Goal: Transaction & Acquisition: Purchase product/service

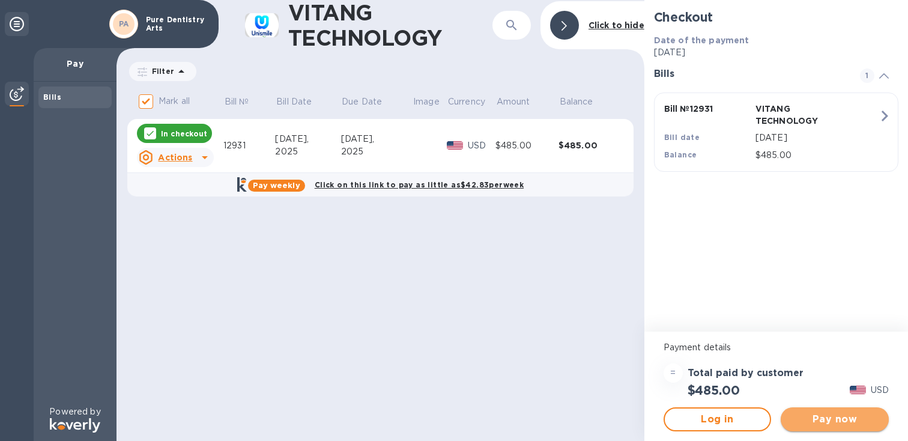
click at [819, 419] on span "Pay now" at bounding box center [834, 419] width 89 height 14
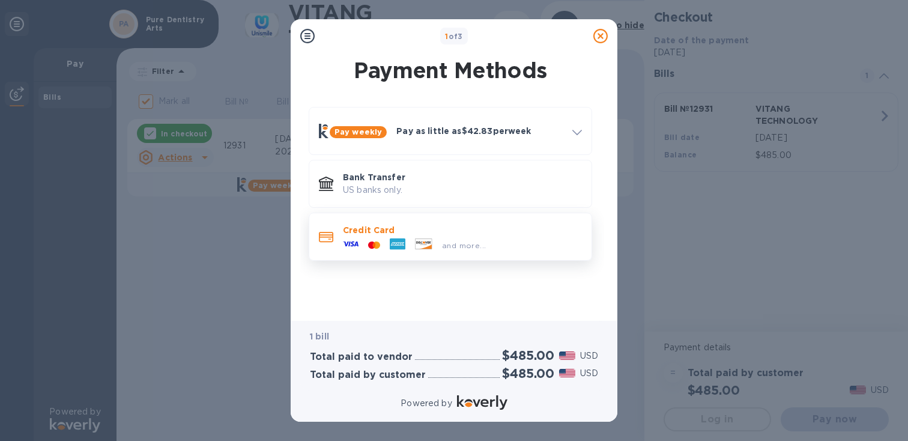
click at [507, 246] on div "and more..." at bounding box center [462, 242] width 239 height 13
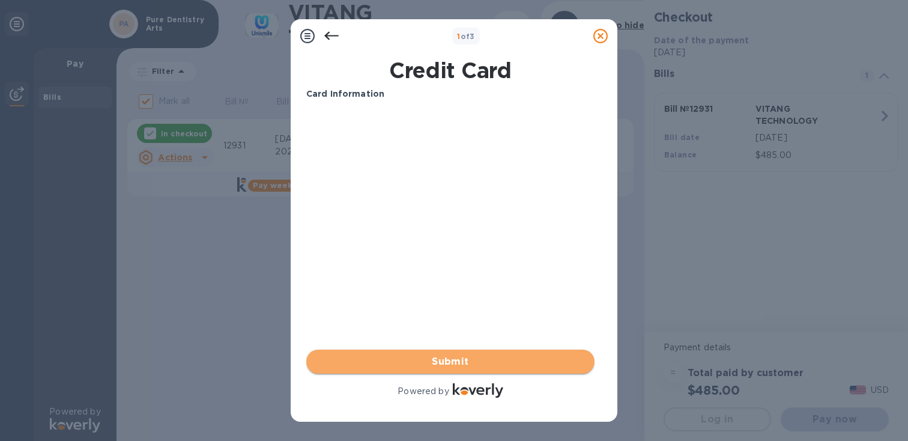
click at [450, 360] on span "Submit" at bounding box center [450, 361] width 269 height 14
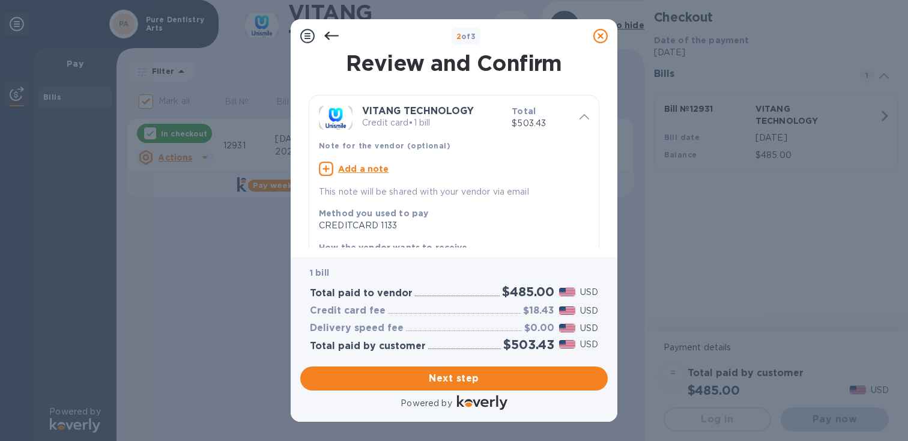
click at [330, 34] on icon at bounding box center [331, 36] width 14 height 14
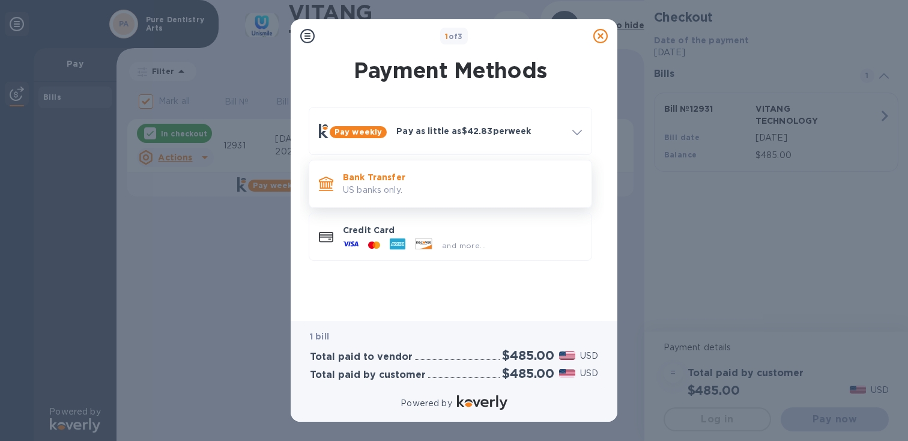
click at [366, 179] on p "Bank Transfer" at bounding box center [462, 177] width 239 height 12
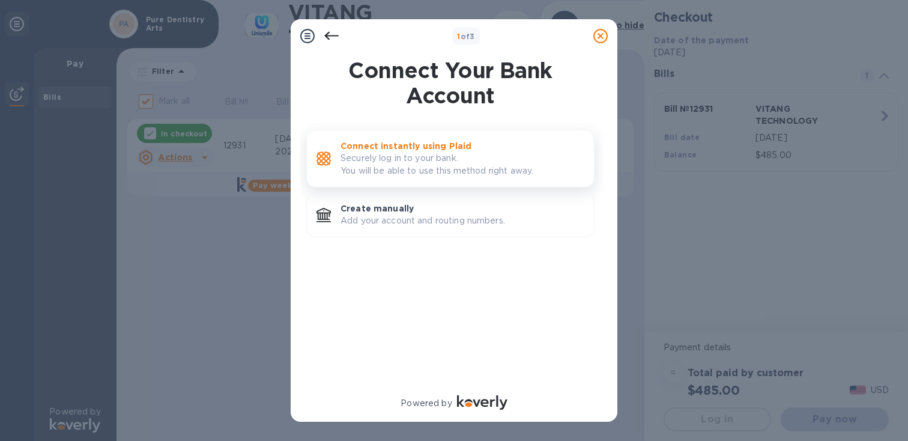
click at [415, 165] on p "Securely log in to your bank. You will be able to use this method right away." at bounding box center [463, 164] width 244 height 25
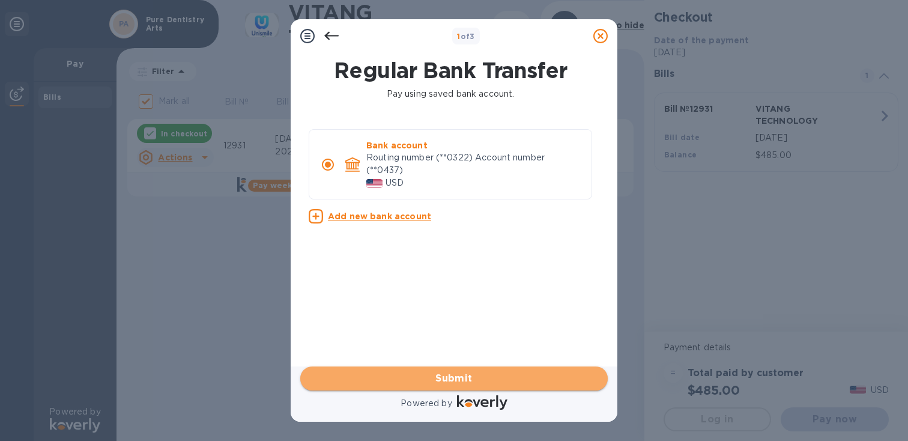
click at [485, 378] on span "Submit" at bounding box center [454, 378] width 288 height 14
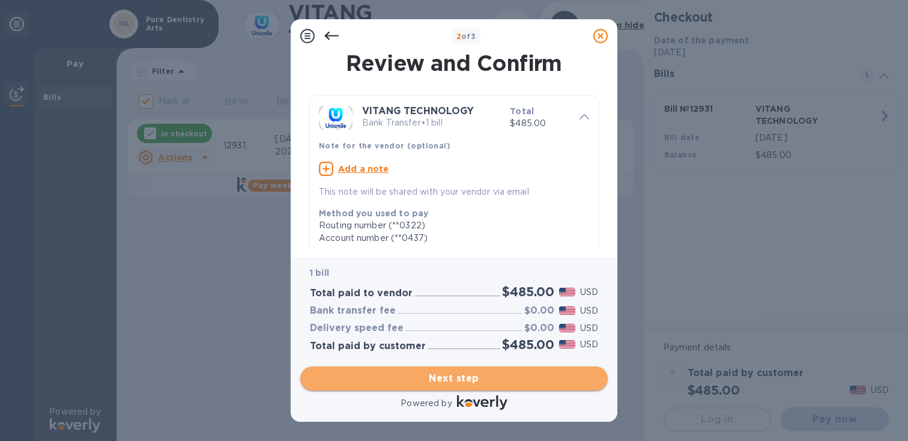
click at [458, 377] on span "Next step" at bounding box center [454, 378] width 288 height 14
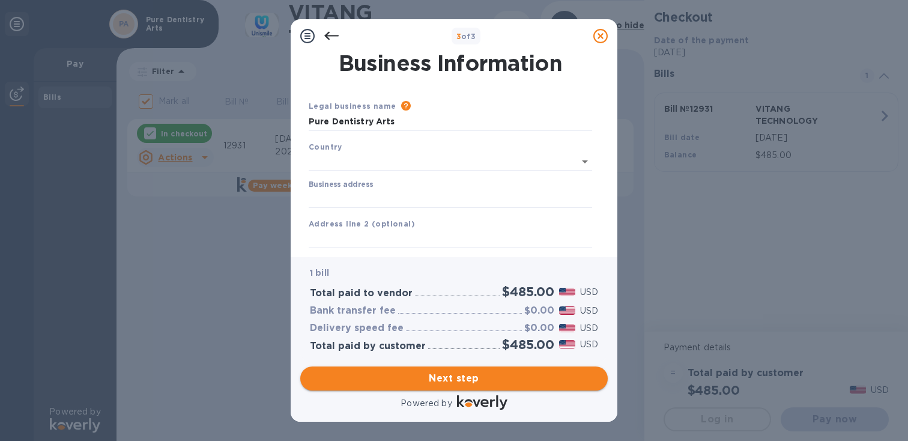
type input "[GEOGRAPHIC_DATA]"
click at [406, 196] on input "Business address" at bounding box center [450, 196] width 283 height 18
type input "[STREET_ADDRESS][US_STATE]"
type input "NY"
type input "11238"
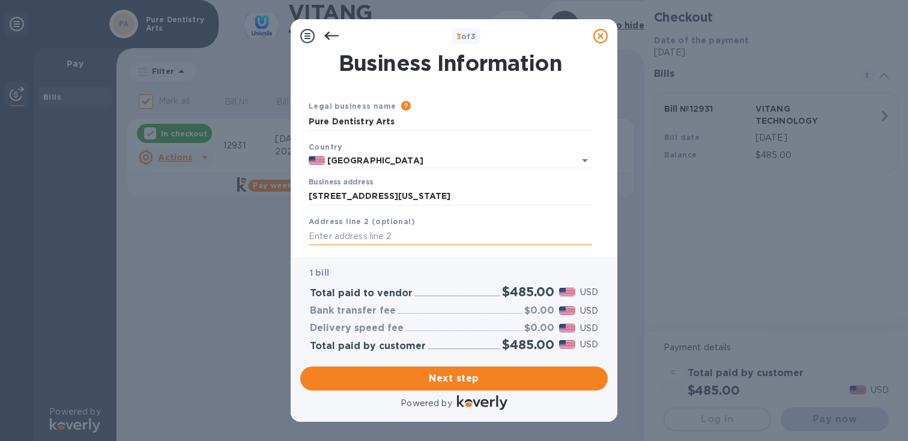
click at [398, 234] on input "text" at bounding box center [450, 237] width 283 height 18
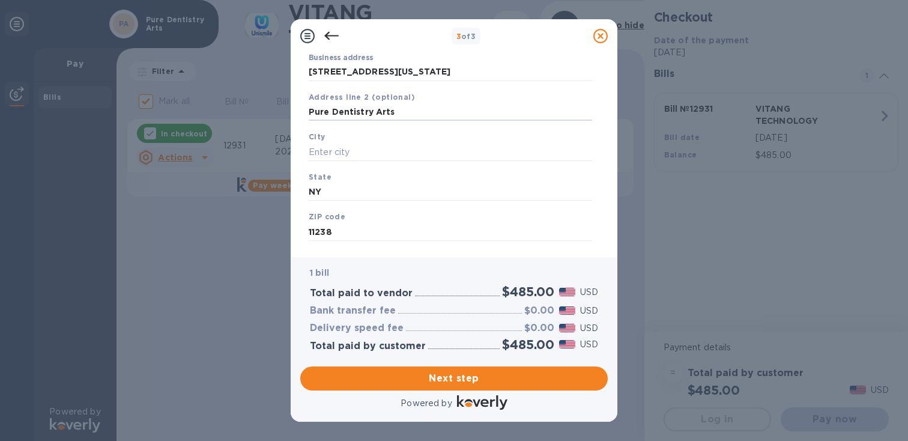
scroll to position [130, 0]
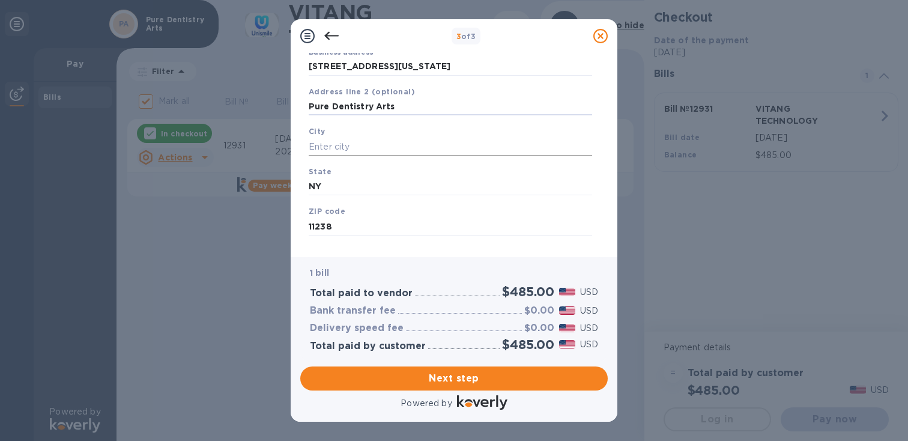
type input "Pure Dentistry Arts"
click at [369, 147] on input "text" at bounding box center [450, 147] width 283 height 18
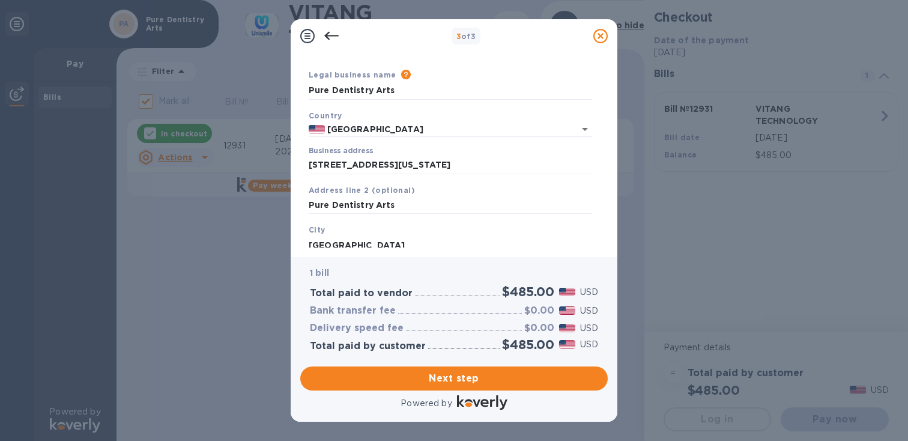
scroll to position [0, 0]
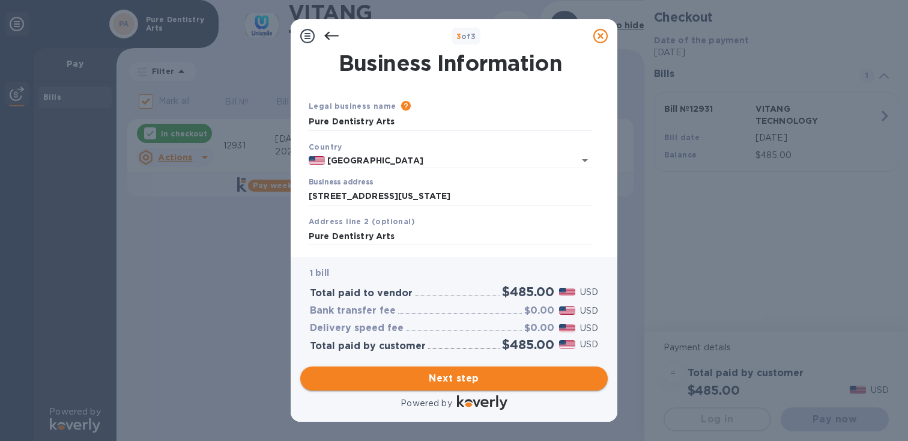
type input "[GEOGRAPHIC_DATA]"
click at [425, 380] on span "Next step" at bounding box center [454, 378] width 288 height 14
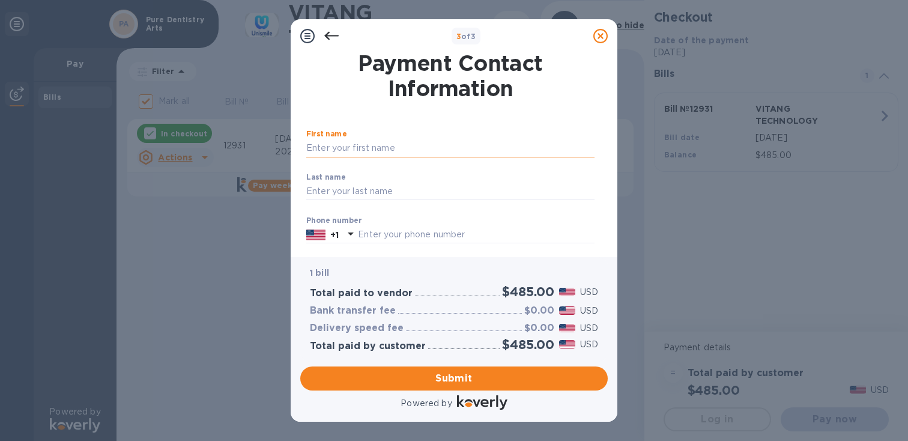
click at [396, 152] on input "text" at bounding box center [450, 148] width 288 height 18
type input "[PERSON_NAME]"
type input "3478452972"
type input "[EMAIL_ADDRESS][DOMAIN_NAME]"
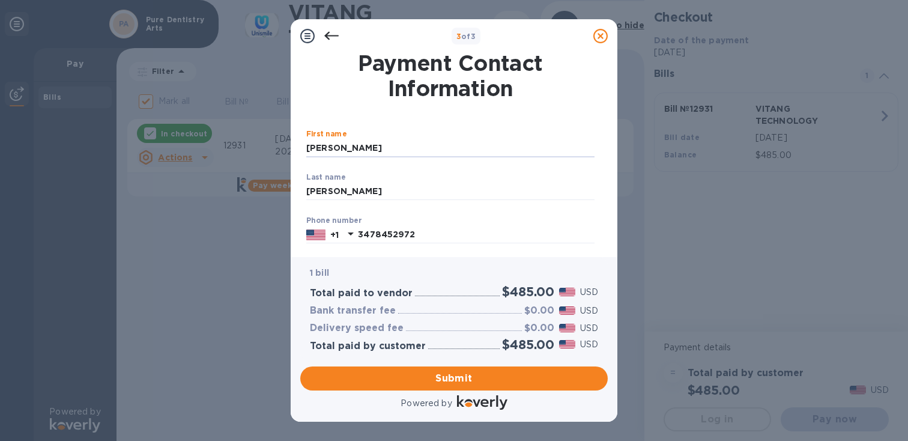
type input "[EMAIL_ADDRESS][DOMAIN_NAME]"
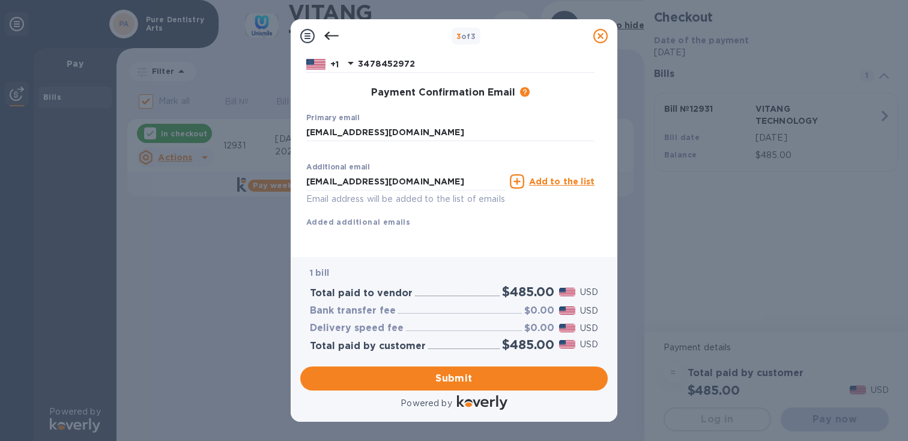
scroll to position [184, 0]
click at [390, 123] on input "[EMAIL_ADDRESS][DOMAIN_NAME]" at bounding box center [450, 132] width 288 height 18
type input "[EMAIL_ADDRESS][DOMAIN_NAME]"
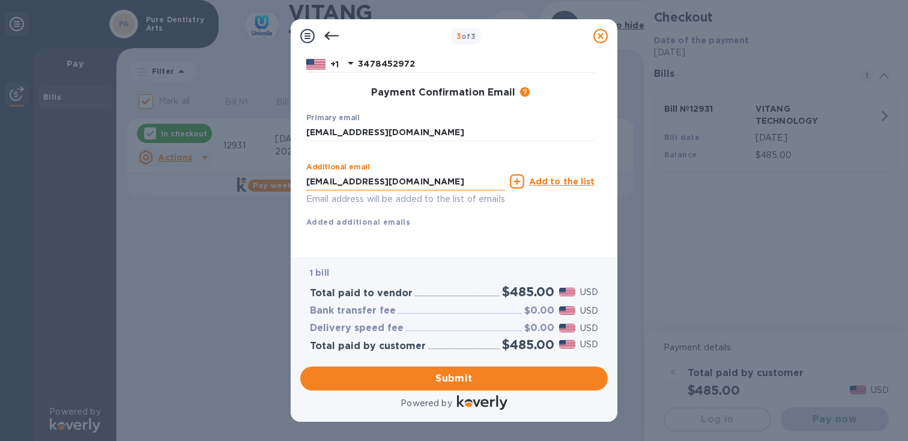
click at [393, 172] on input "[EMAIL_ADDRESS][DOMAIN_NAME]" at bounding box center [405, 181] width 199 height 18
type input "[EMAIL_ADDRESS][DOMAIN_NAME]"
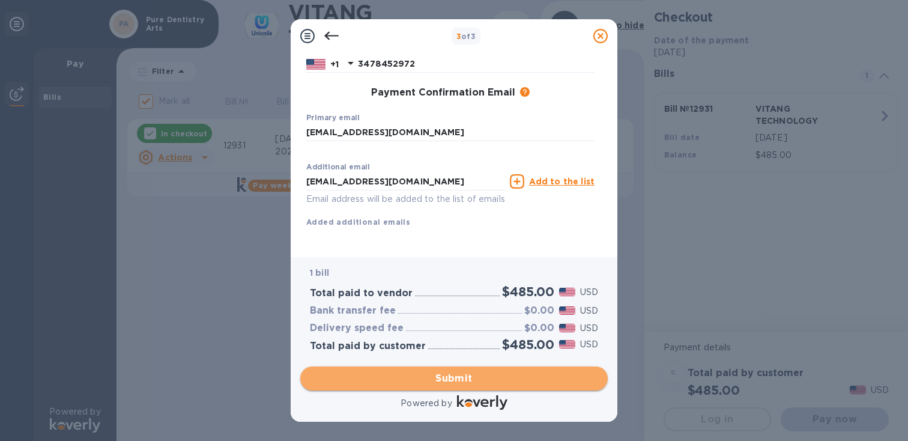
click at [422, 378] on span "Submit" at bounding box center [454, 378] width 288 height 14
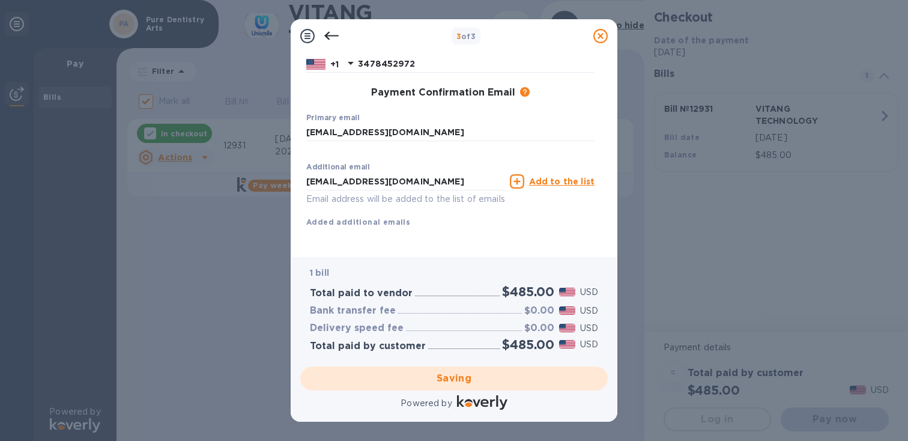
checkbox input "false"
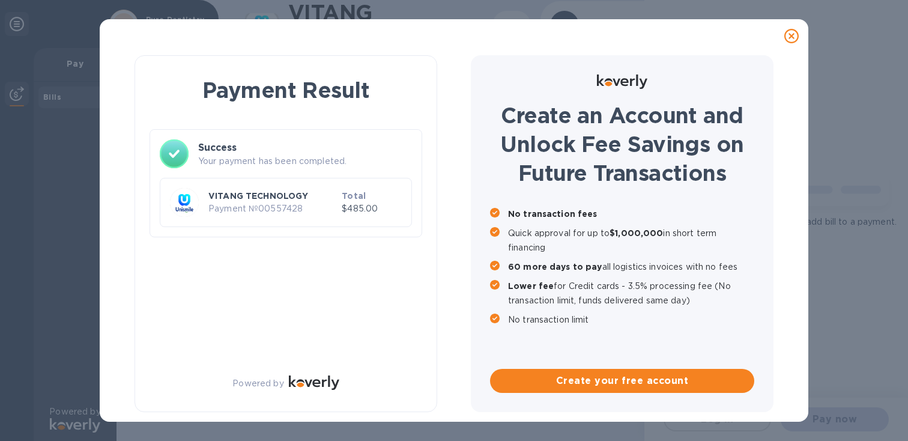
scroll to position [0, 0]
